Goal: Task Accomplishment & Management: Manage account settings

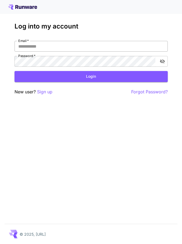
click at [38, 43] on input "Email   *" at bounding box center [91, 46] width 153 height 11
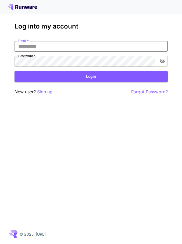
paste input "**********"
type input "**********"
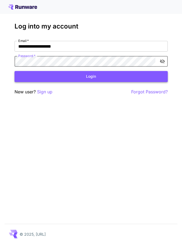
click at [51, 77] on button "Login" at bounding box center [91, 76] width 153 height 11
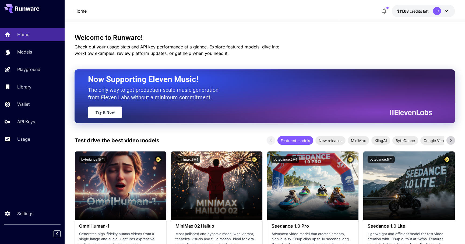
click at [182, 11] on span "credits left" at bounding box center [419, 11] width 19 height 5
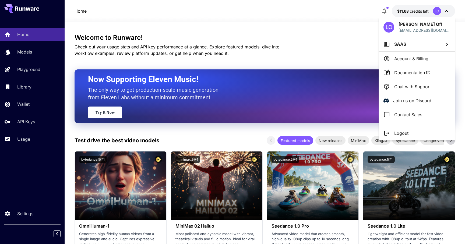
click at [182, 27] on div at bounding box center [232, 122] width 465 height 244
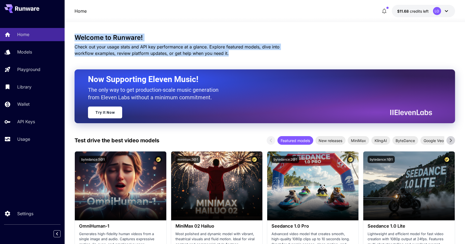
drag, startPoint x: 225, startPoint y: 56, endPoint x: 72, endPoint y: 37, distance: 154.0
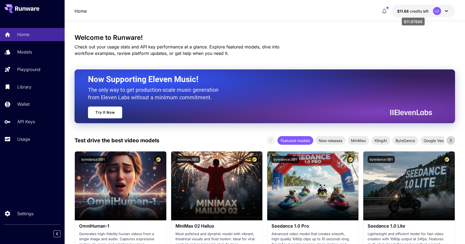
click at [182, 9] on span "credits left" at bounding box center [419, 11] width 19 height 5
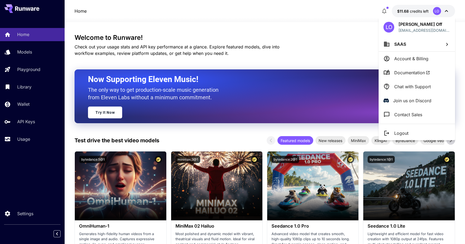
click at [182, 44] on icon at bounding box center [447, 44] width 2 height 3
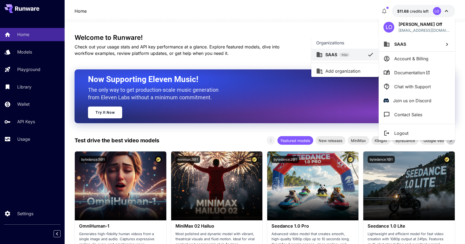
click at [182, 44] on div at bounding box center [232, 122] width 465 height 244
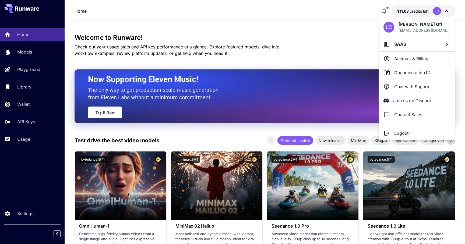
click at [182, 60] on p "Account & Billing" at bounding box center [411, 58] width 34 height 6
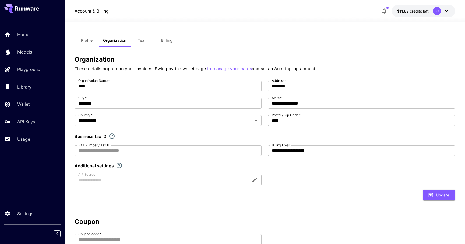
click at [84, 39] on span "Profile" at bounding box center [87, 40] width 12 height 5
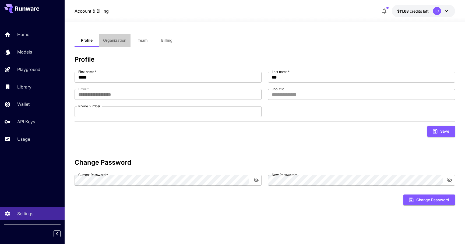
click at [128, 41] on button "Organization" at bounding box center [115, 40] width 32 height 13
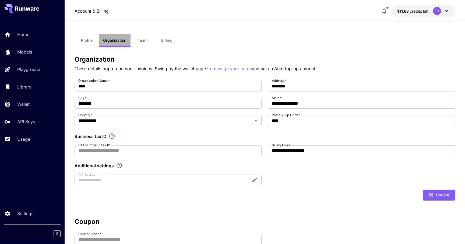
click at [114, 41] on span "Organization" at bounding box center [114, 40] width 23 height 5
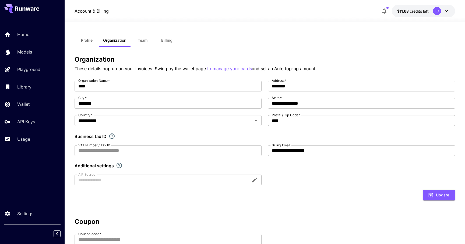
click at [114, 41] on span "Organization" at bounding box center [114, 40] width 23 height 5
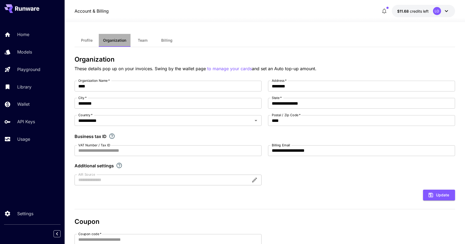
click at [114, 41] on span "Organization" at bounding box center [114, 40] width 23 height 5
